Goal: Entertainment & Leisure: Consume media (video, audio)

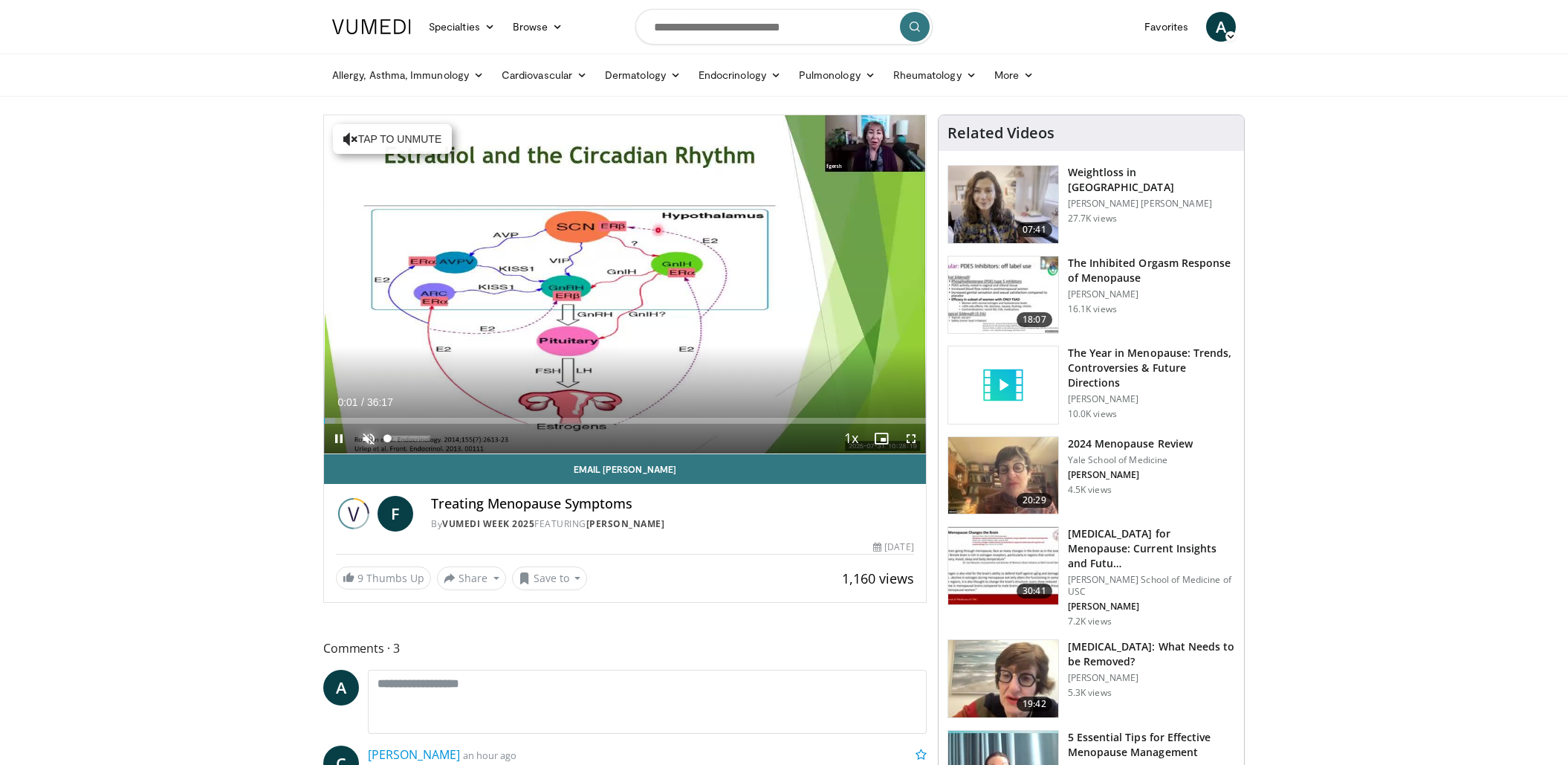
click at [365, 438] on span "Video Player" at bounding box center [369, 438] width 30 height 30
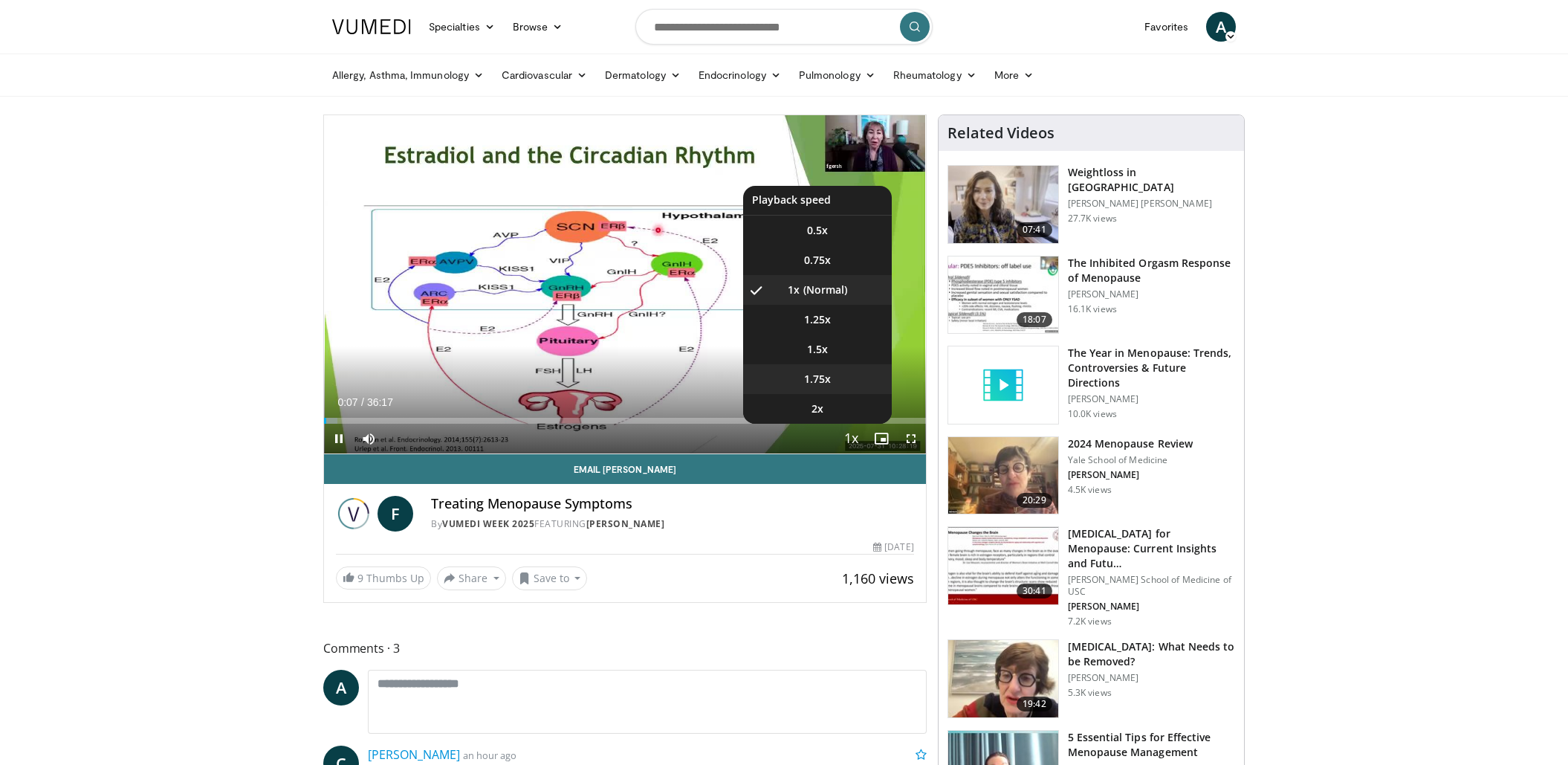
click at [822, 381] on span "1.75x" at bounding box center [817, 378] width 27 height 14
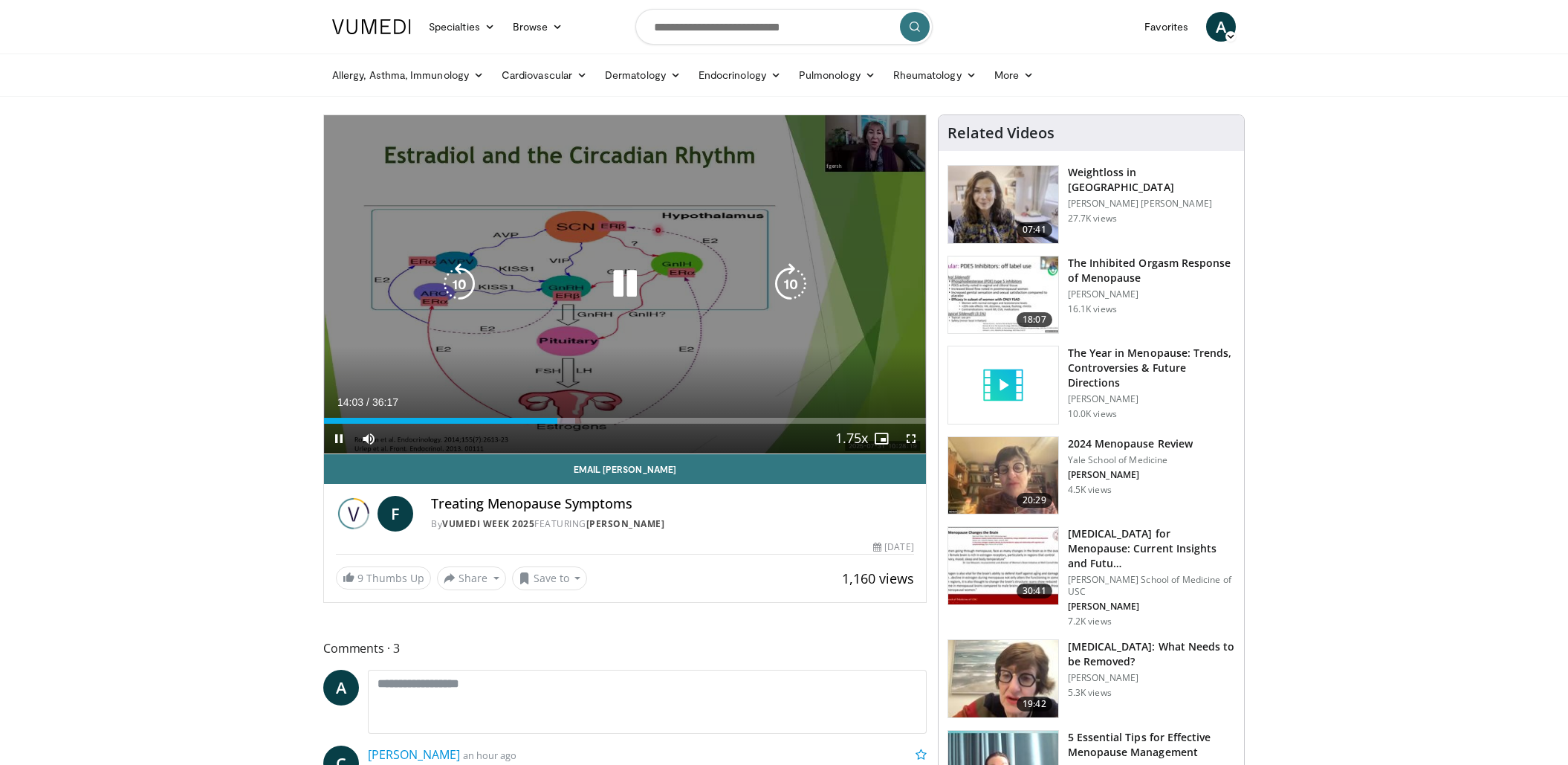
click at [621, 293] on icon "Video Player" at bounding box center [624, 284] width 41 height 41
